Goal: Transaction & Acquisition: Purchase product/service

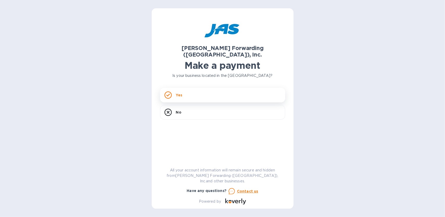
click at [185, 88] on div "Yes" at bounding box center [222, 95] width 125 height 15
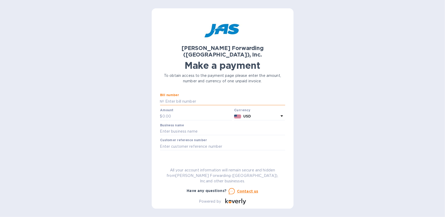
click at [178, 97] on input "text" at bounding box center [224, 101] width 121 height 8
type input "DEN503349775"
click at [185, 112] on input "text" at bounding box center [197, 116] width 70 height 8
paste input "15,335.50"
type input "15,335.50"
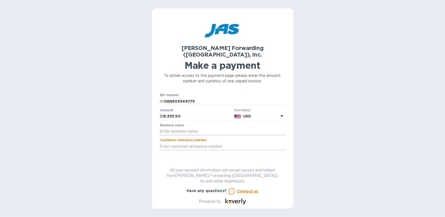
click at [187, 128] on input "text" at bounding box center [222, 132] width 125 height 8
type input "Proform Technologies, Inc."
click at [216, 138] on div "Customer reference number" at bounding box center [222, 144] width 125 height 12
click at [211, 142] on input "text" at bounding box center [222, 146] width 125 height 8
click at [177, 160] on span "Go to payment page" at bounding box center [222, 163] width 117 height 6
